Goal: Task Accomplishment & Management: Use online tool/utility

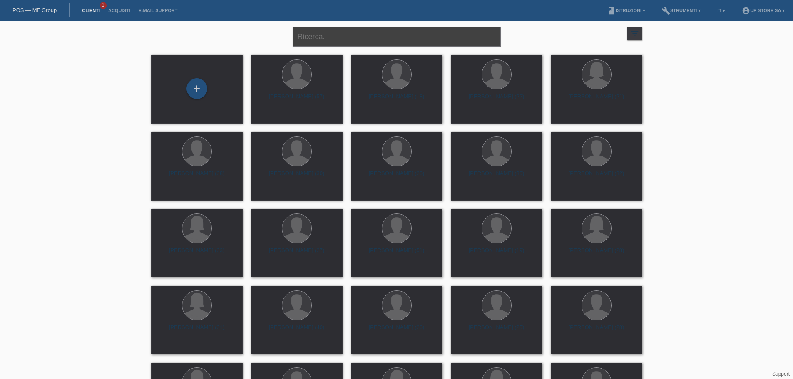
click at [358, 35] on input "text" at bounding box center [397, 37] width 208 height 20
type input "ruben"
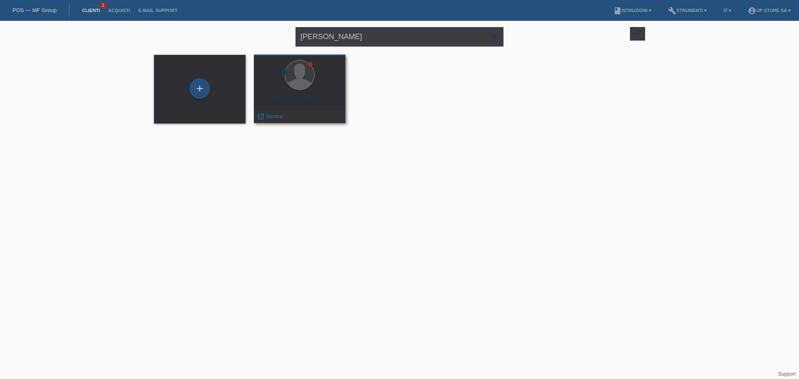
click at [300, 90] on div at bounding box center [300, 75] width 78 height 31
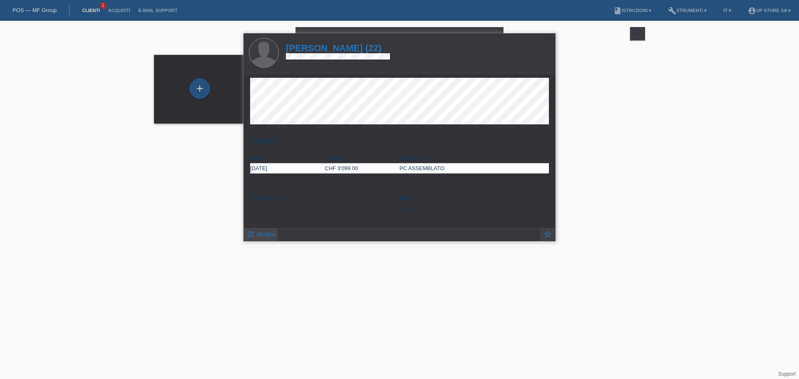
click at [265, 234] on span "Mostra" at bounding box center [266, 234] width 18 height 7
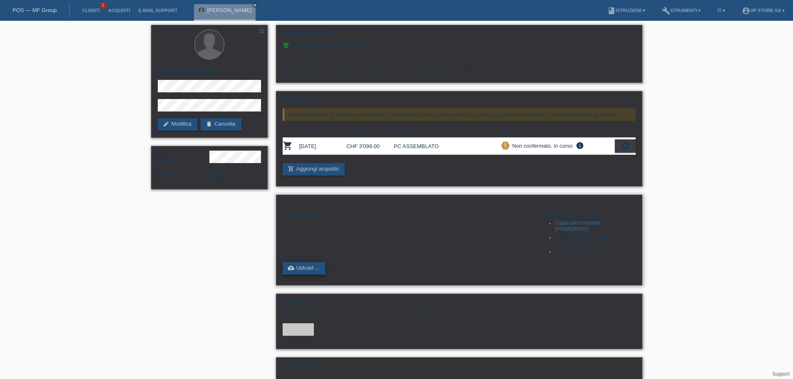
click at [313, 266] on link "cloud_upload Upload ..." at bounding box center [304, 268] width 43 height 12
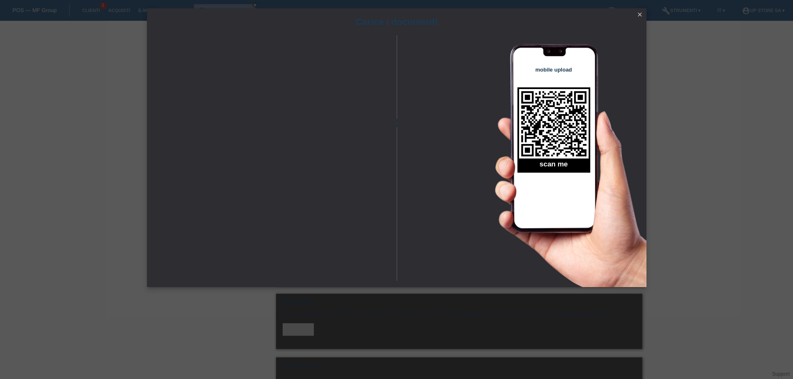
click at [636, 12] on icon "close" at bounding box center [639, 14] width 7 height 7
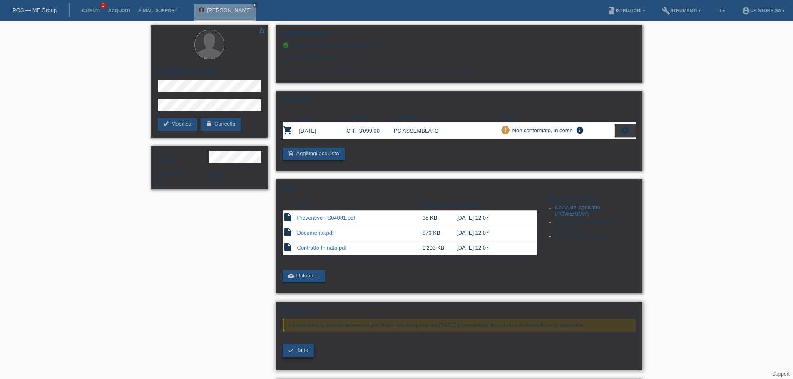
click at [300, 354] on link "check fatto" at bounding box center [299, 351] width 32 height 12
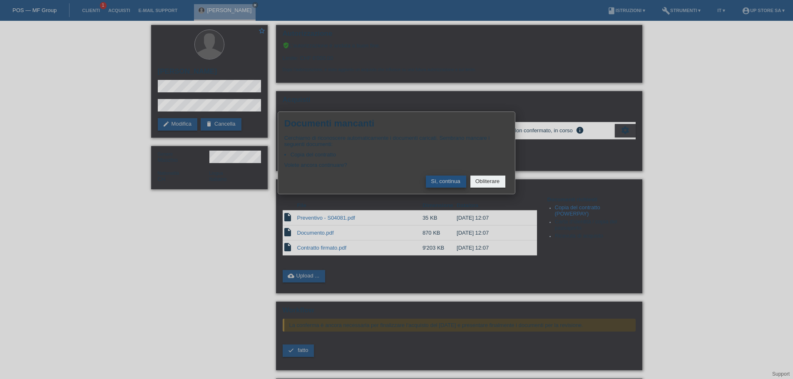
click at [447, 181] on button "Sì, continua" at bounding box center [446, 182] width 40 height 12
